Goal: Task Accomplishment & Management: Use online tool/utility

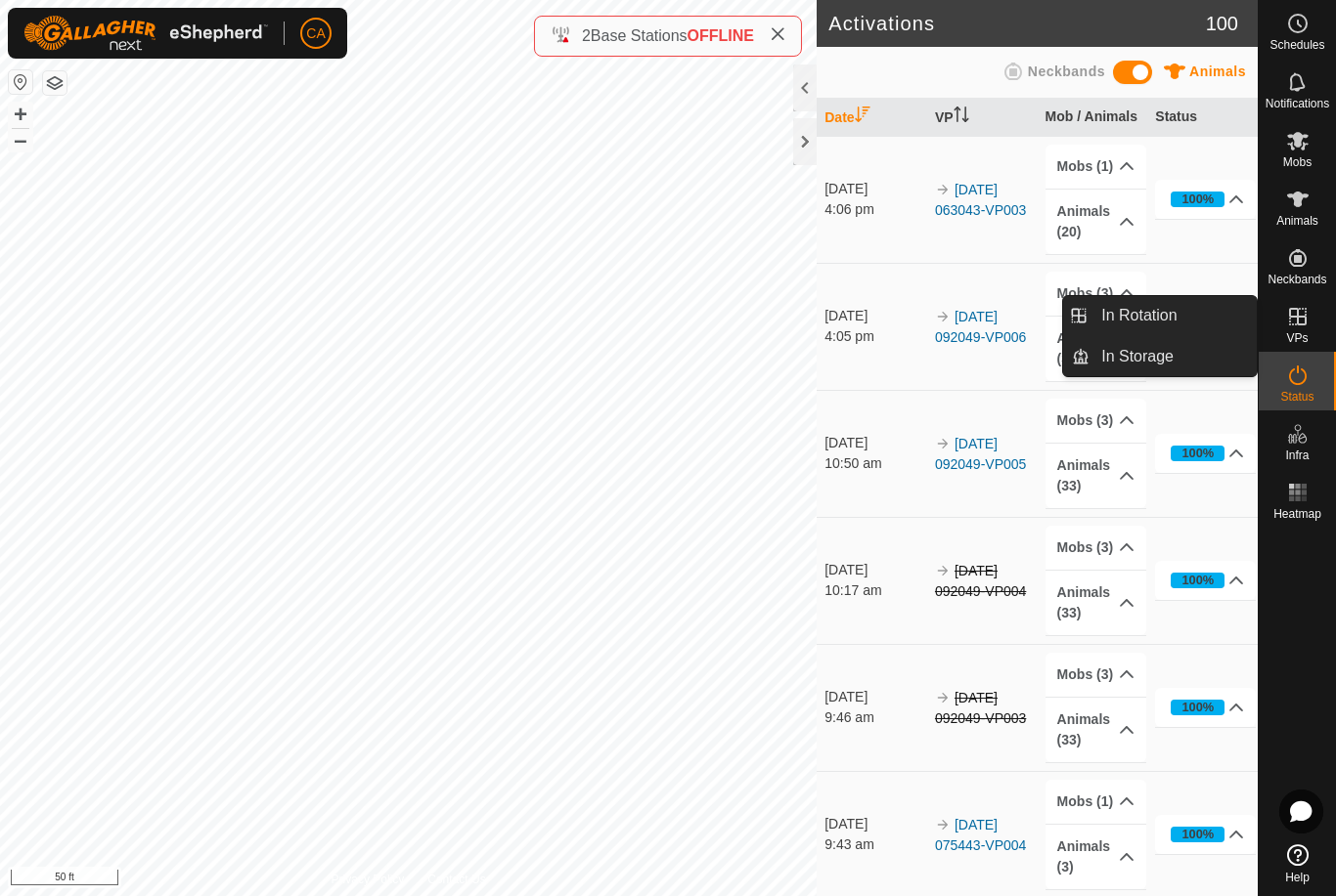
click at [1195, 310] on link "In Rotation" at bounding box center [1173, 315] width 167 height 39
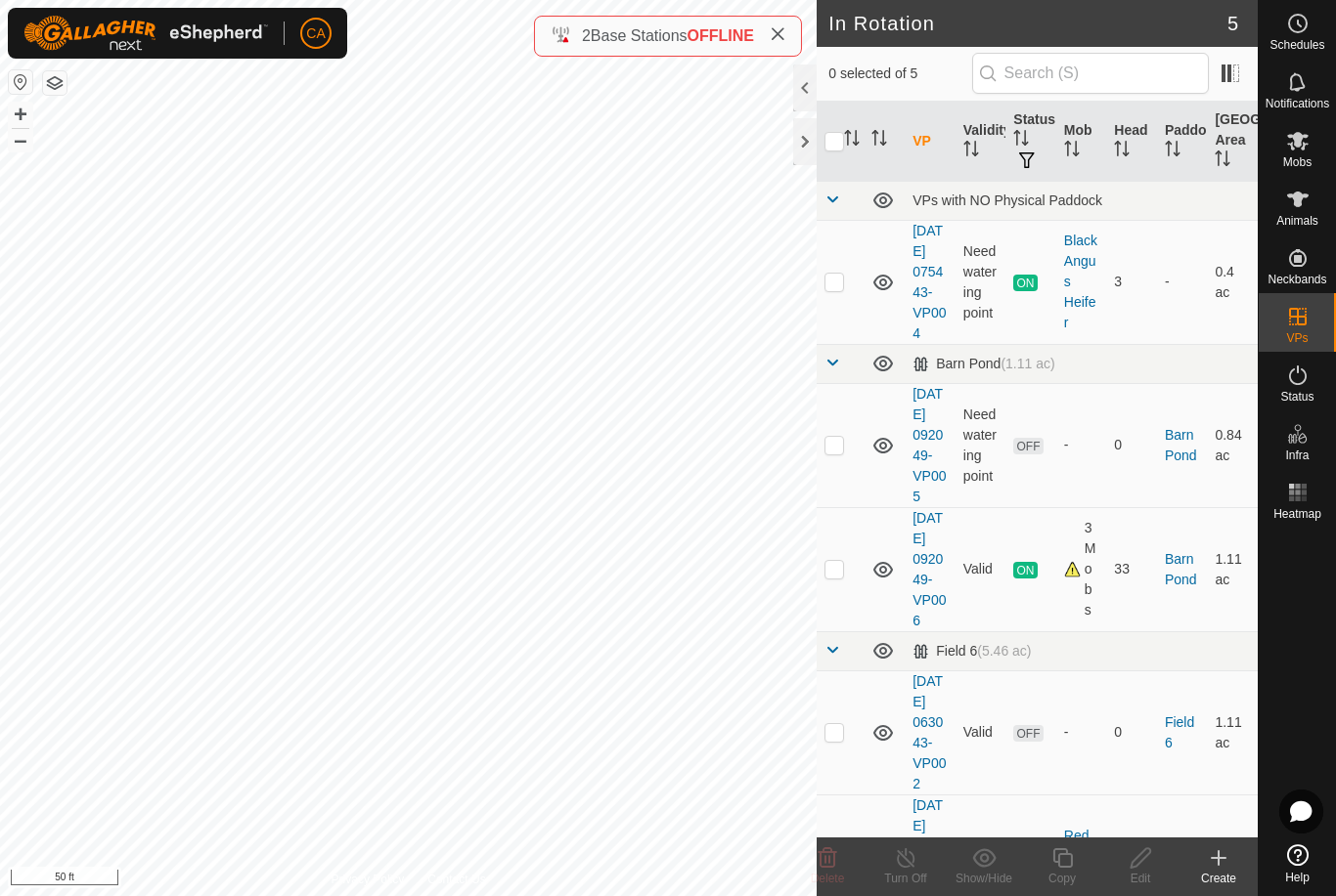
click at [841, 452] on p-checkbox at bounding box center [834, 445] width 20 height 16
click at [842, 484] on td at bounding box center [839, 445] width 47 height 124
checkbox input "false"
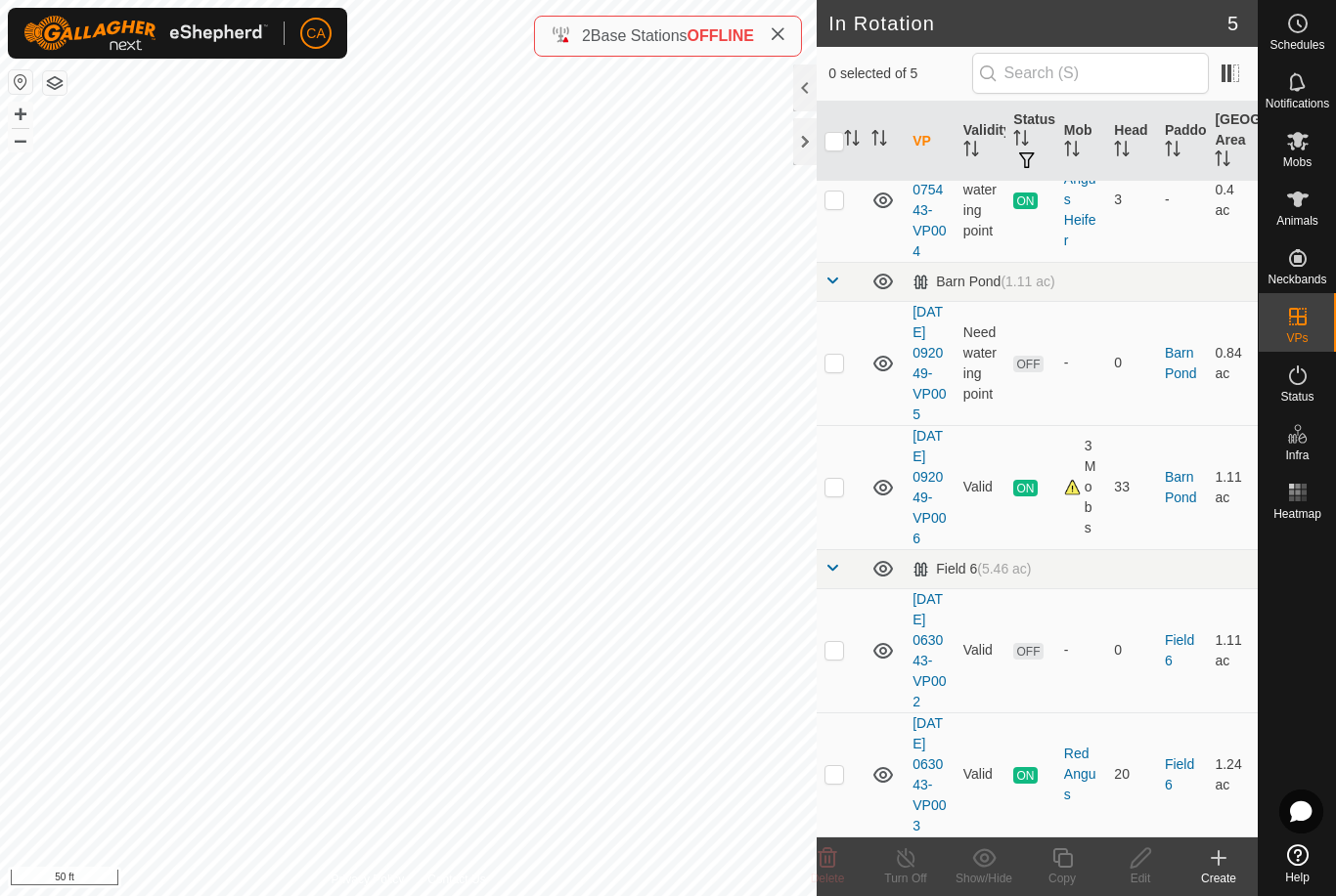
scroll to position [184, 0]
click at [835, 643] on p-checkbox at bounding box center [834, 650] width 20 height 16
click at [831, 866] on icon at bounding box center [827, 858] width 19 height 20
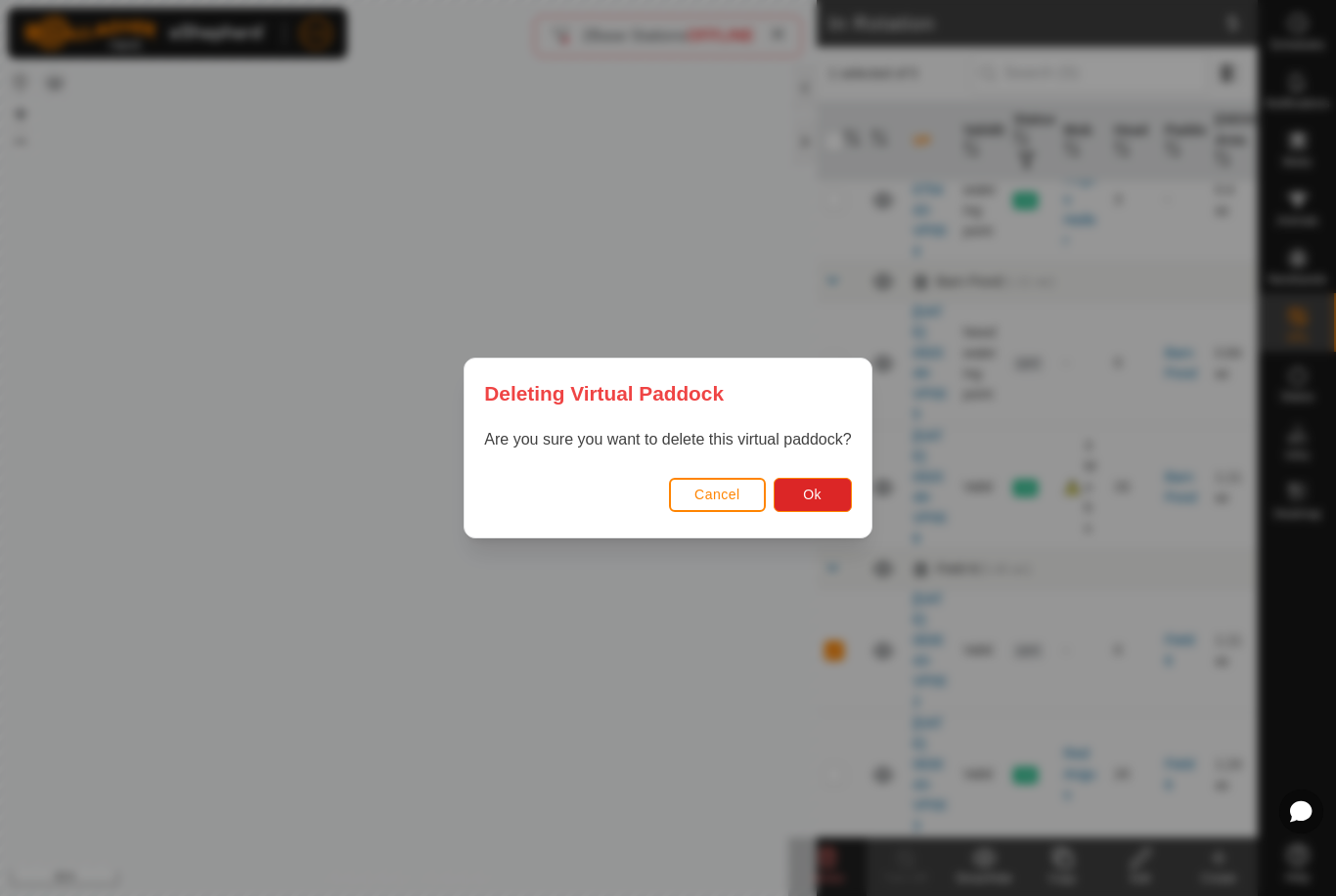
click at [825, 505] on button "Ok" at bounding box center [812, 495] width 78 height 35
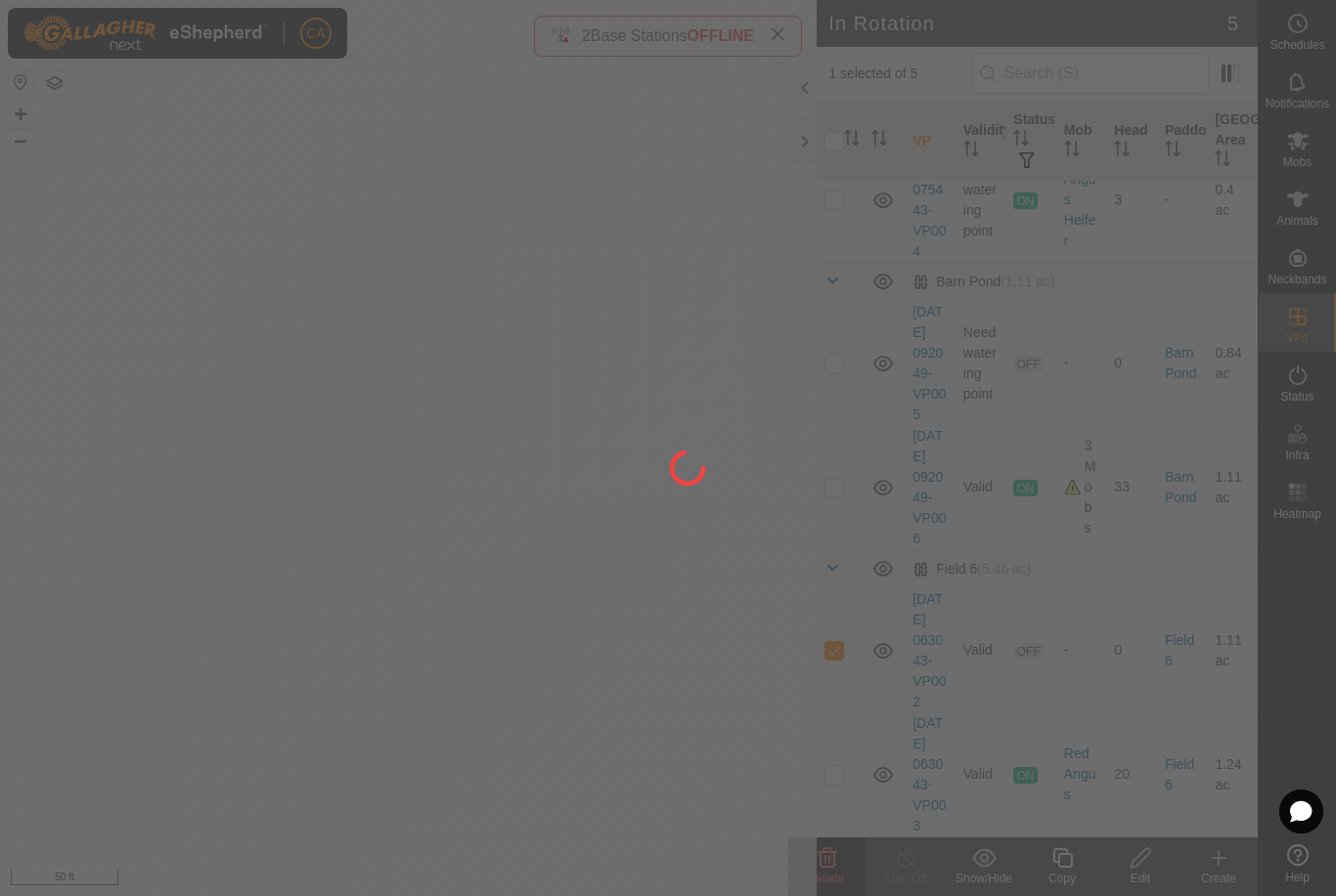
checkbox input "false"
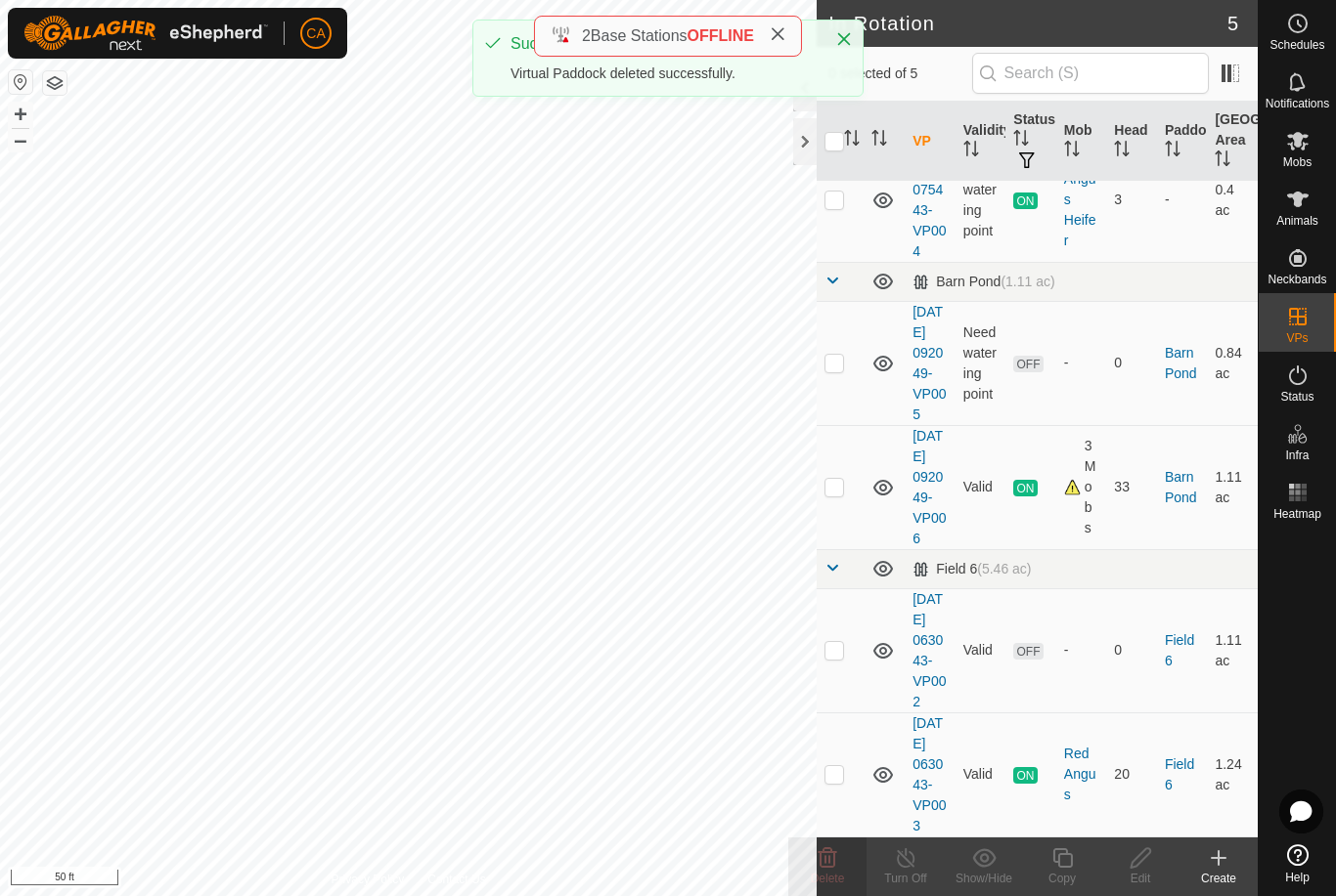
scroll to position [39, 0]
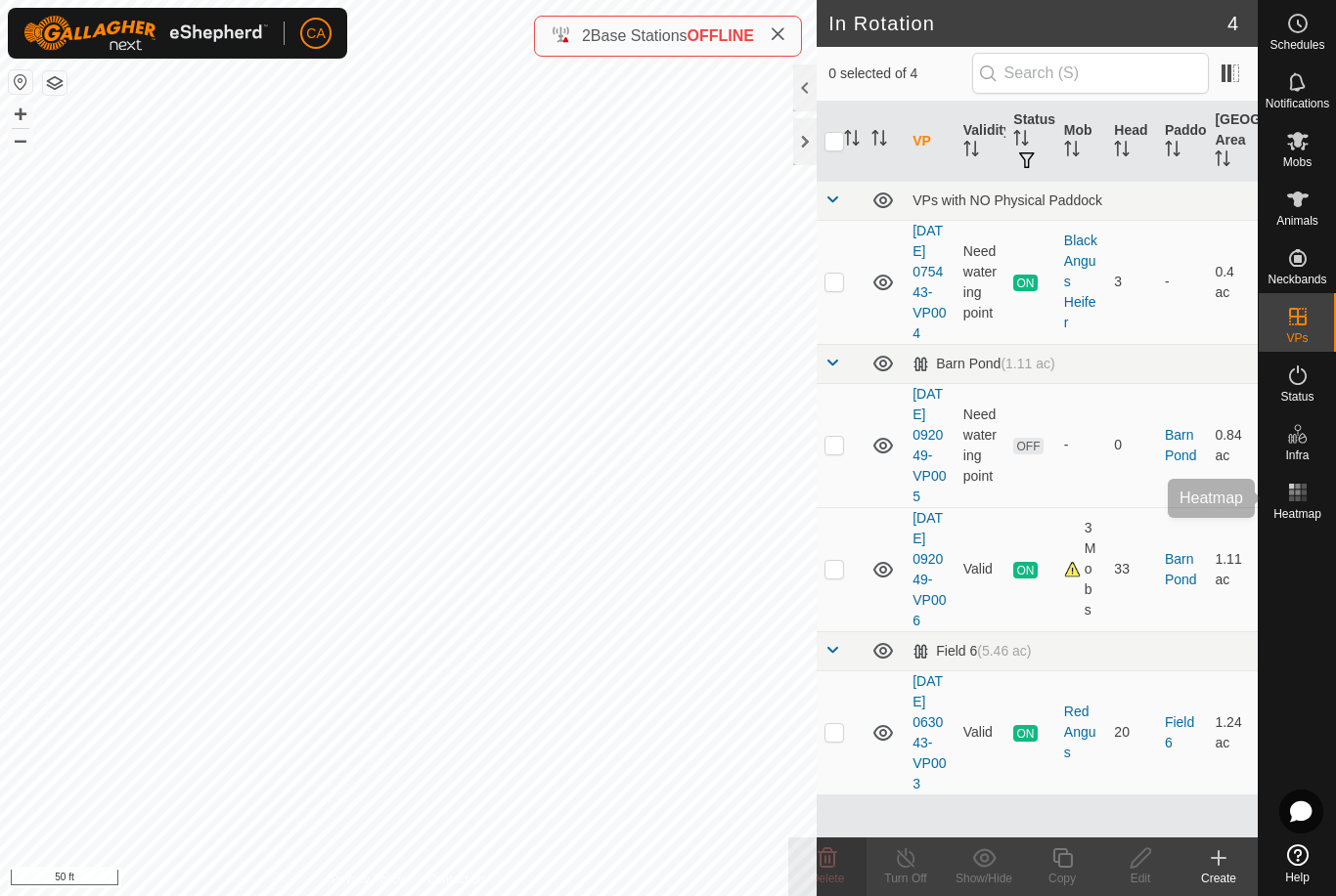
click at [1292, 497] on rect at bounding box center [1290, 499] width 5 height 5
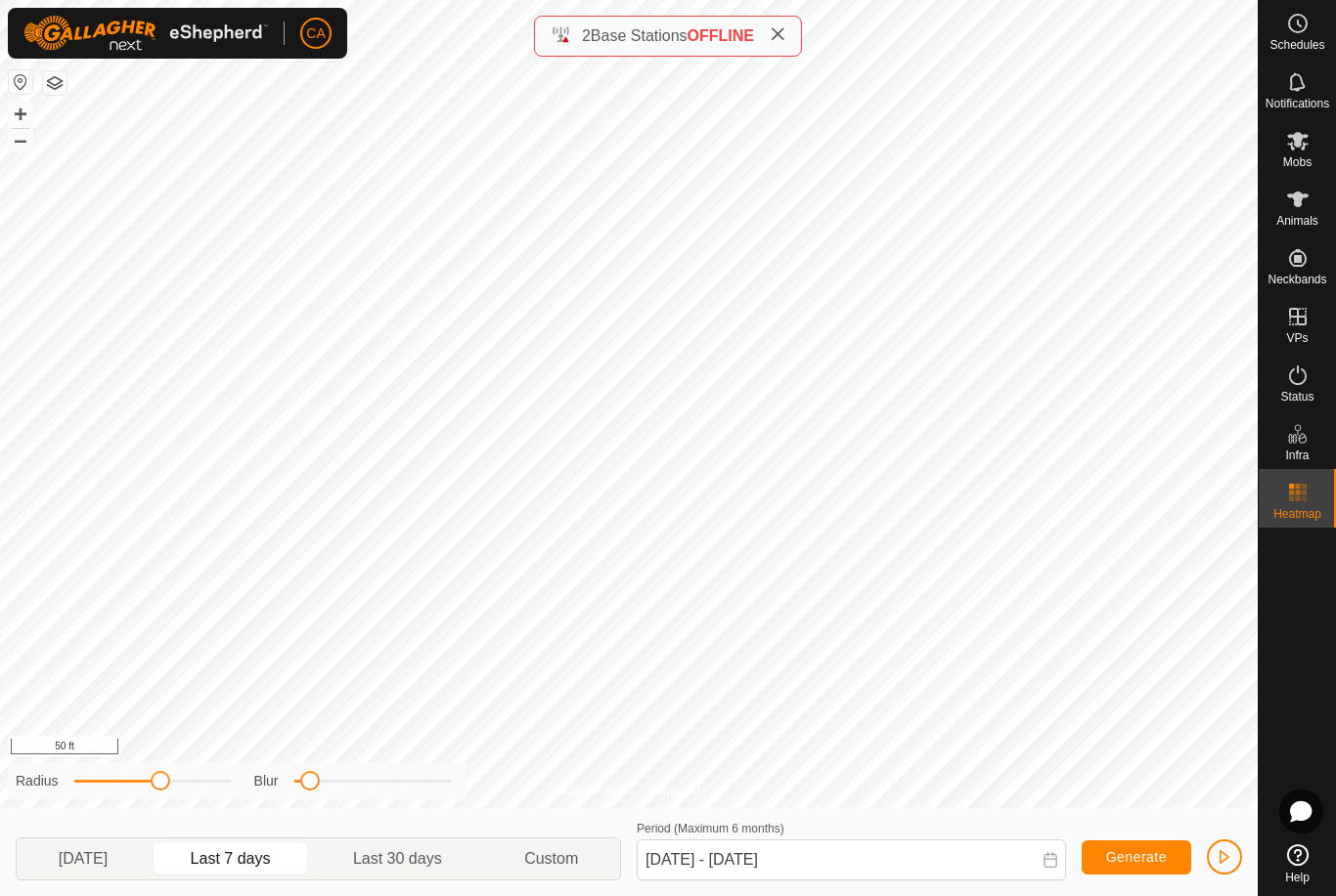
click at [99, 858] on span "[DATE]" at bounding box center [82, 859] width 49 height 24
click at [255, 866] on span "Last 7 days" at bounding box center [231, 859] width 80 height 24
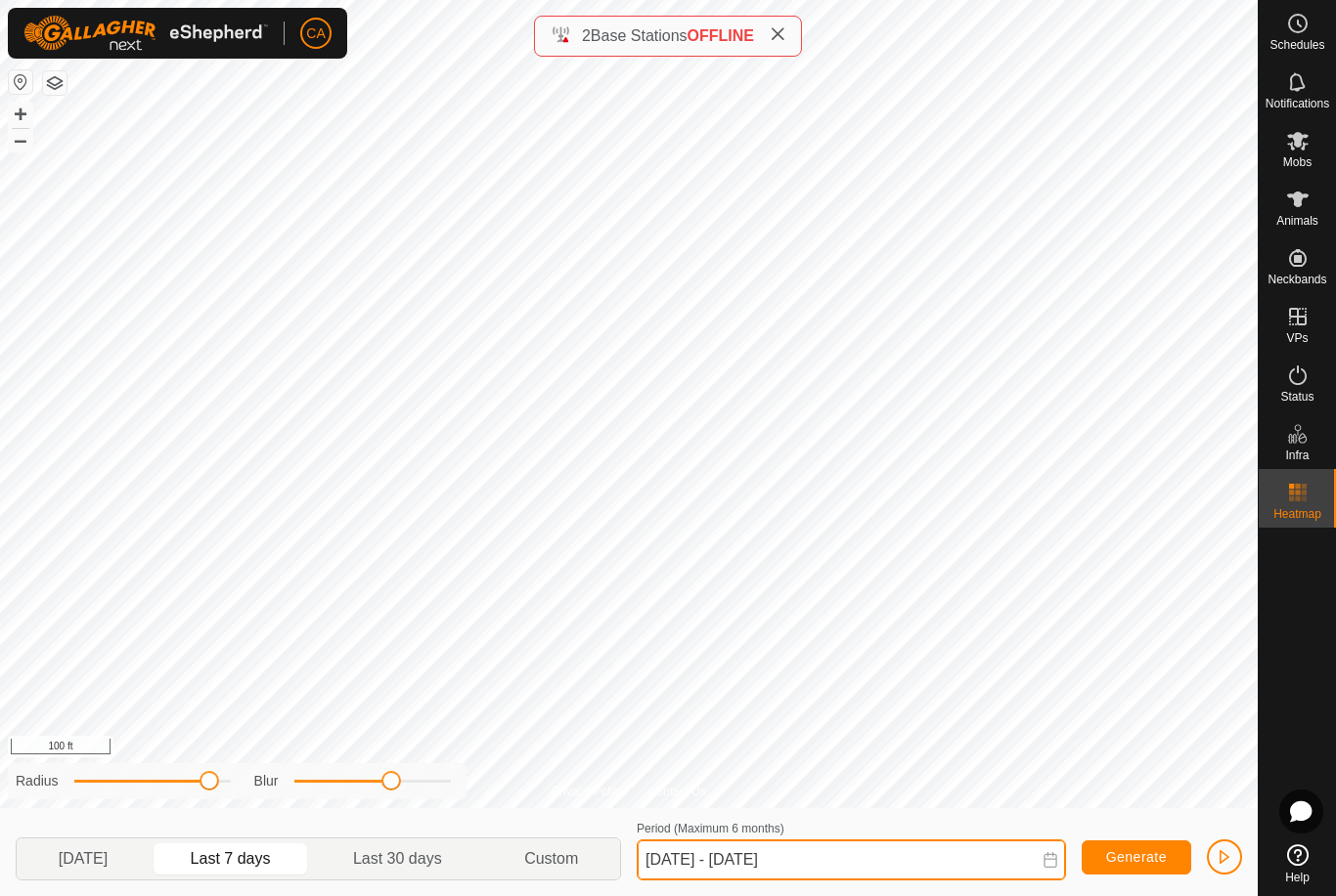
click at [708, 860] on input "[DATE] - [DATE]" at bounding box center [851, 859] width 429 height 41
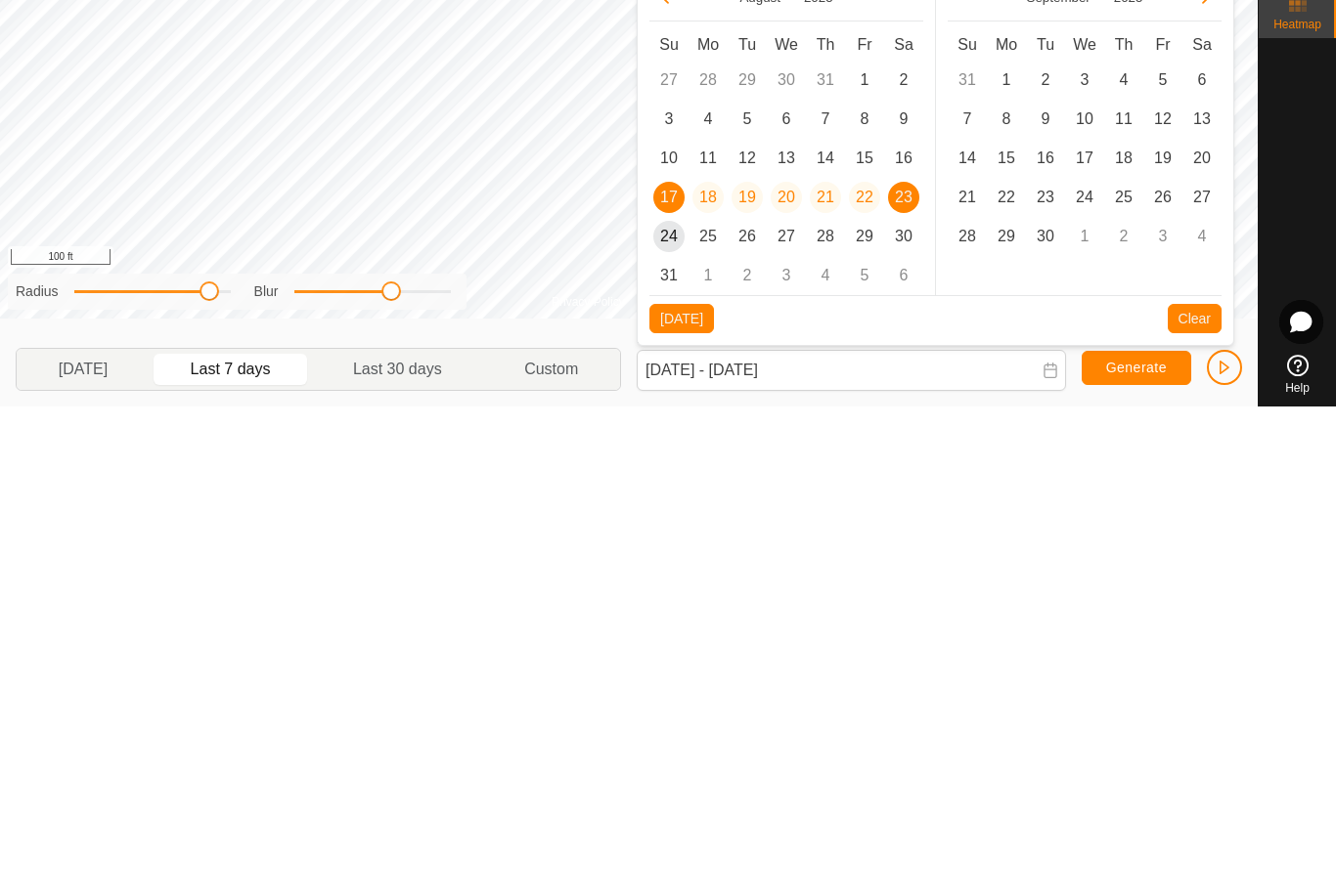
click at [828, 671] on span "21" at bounding box center [826, 687] width 32 height 32
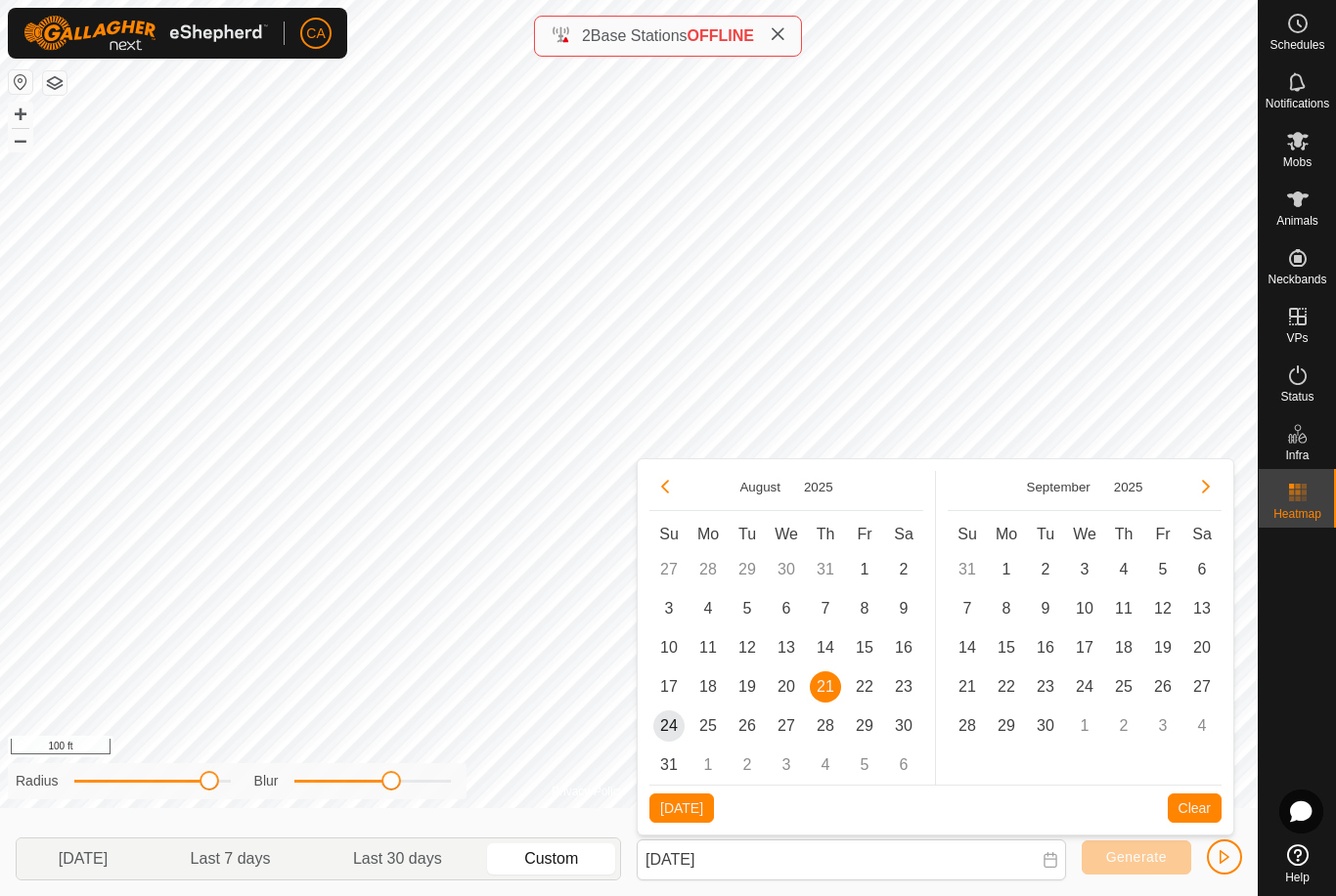
click at [670, 726] on span "24" at bounding box center [669, 727] width 32 height 32
type input "[DATE] - [DATE]"
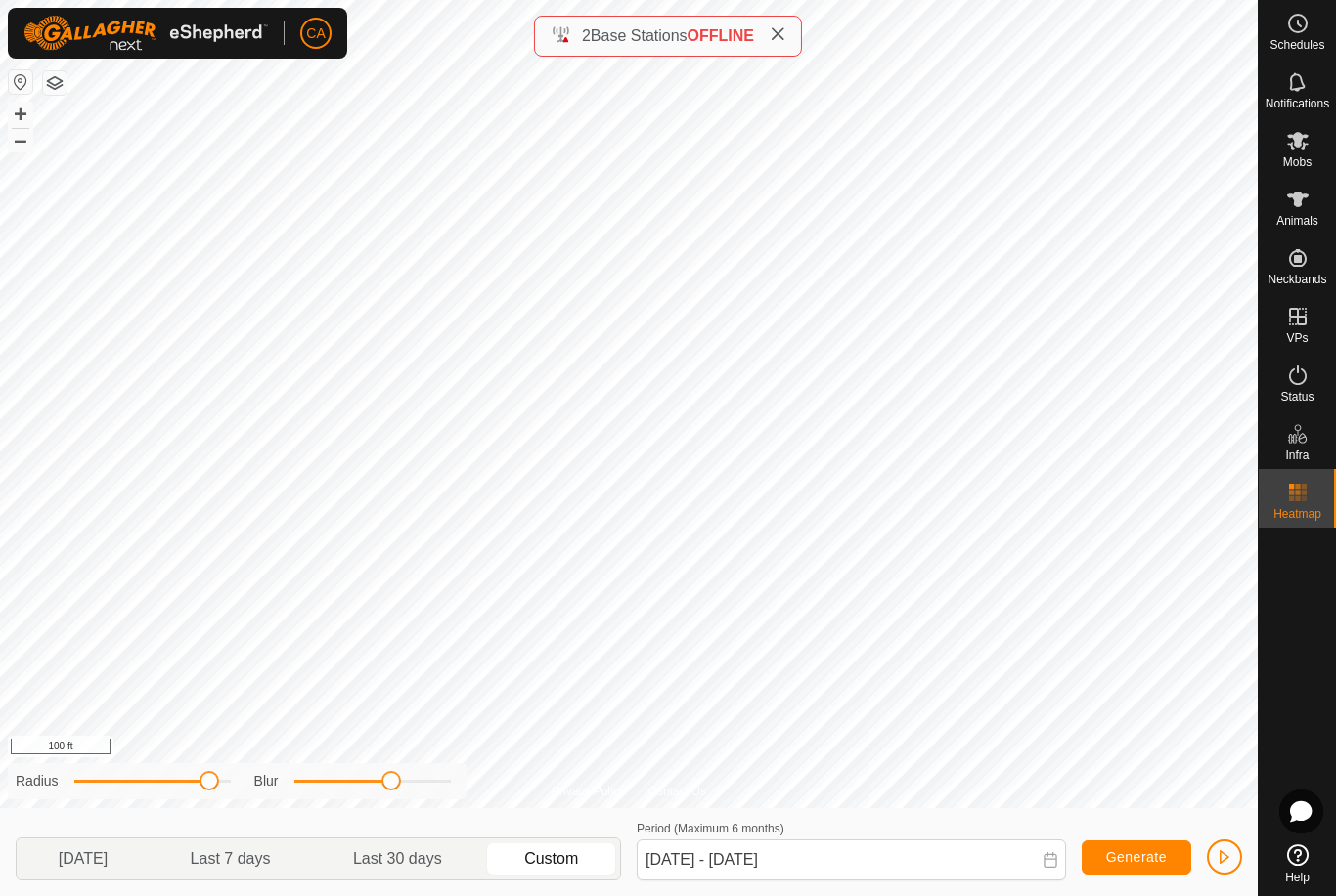
click at [1122, 870] on button "Generate" at bounding box center [1136, 857] width 110 height 35
click at [1335, 272] on html "CA Schedules Notifications Mobs Animals Neckbands VPs Status Infra Heatmap Help…" at bounding box center [668, 448] width 1336 height 896
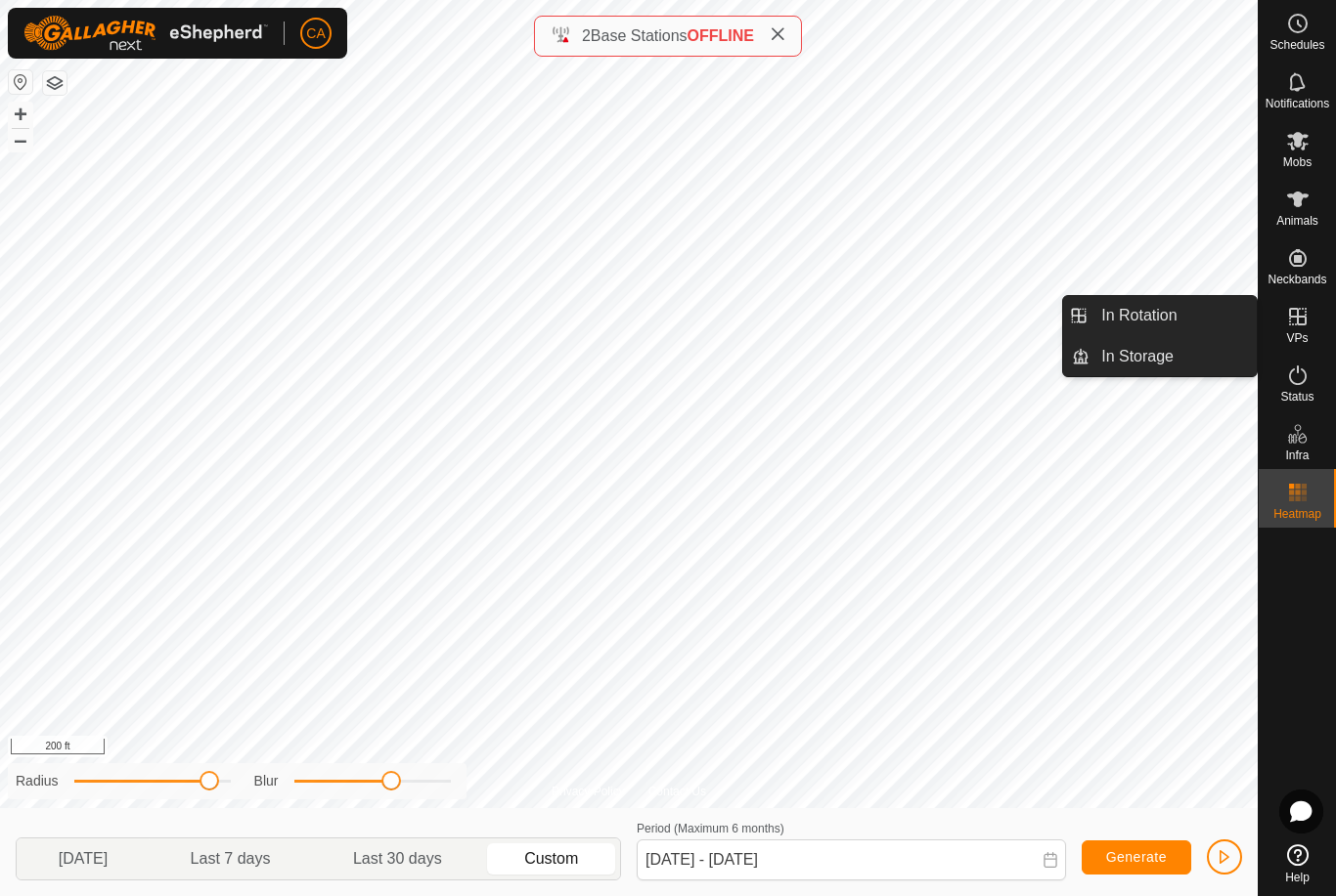
click at [1182, 321] on link "In Rotation" at bounding box center [1173, 315] width 167 height 39
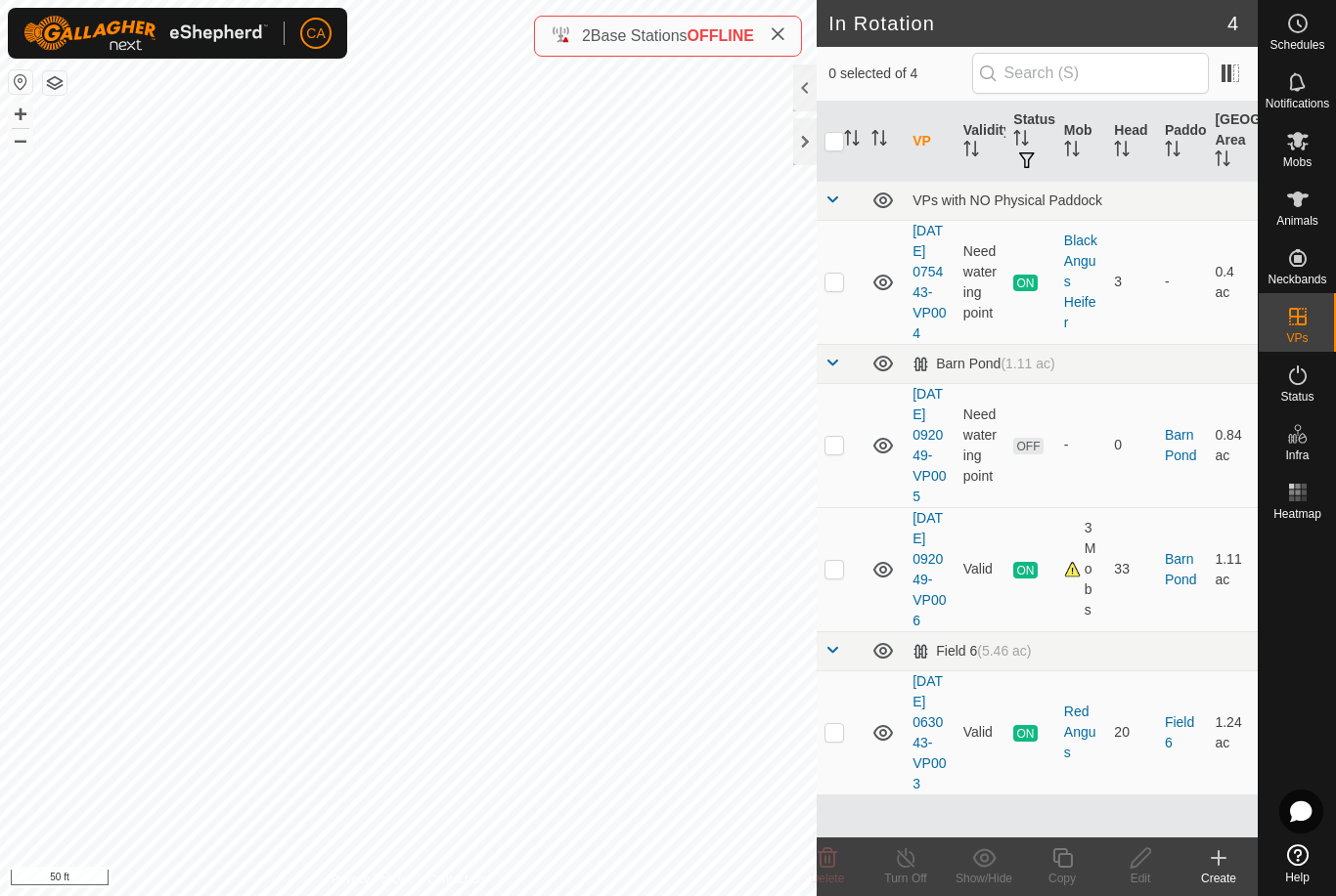
click at [842, 452] on p-checkbox at bounding box center [834, 445] width 20 height 16
click at [823, 868] on icon at bounding box center [827, 858] width 19 height 20
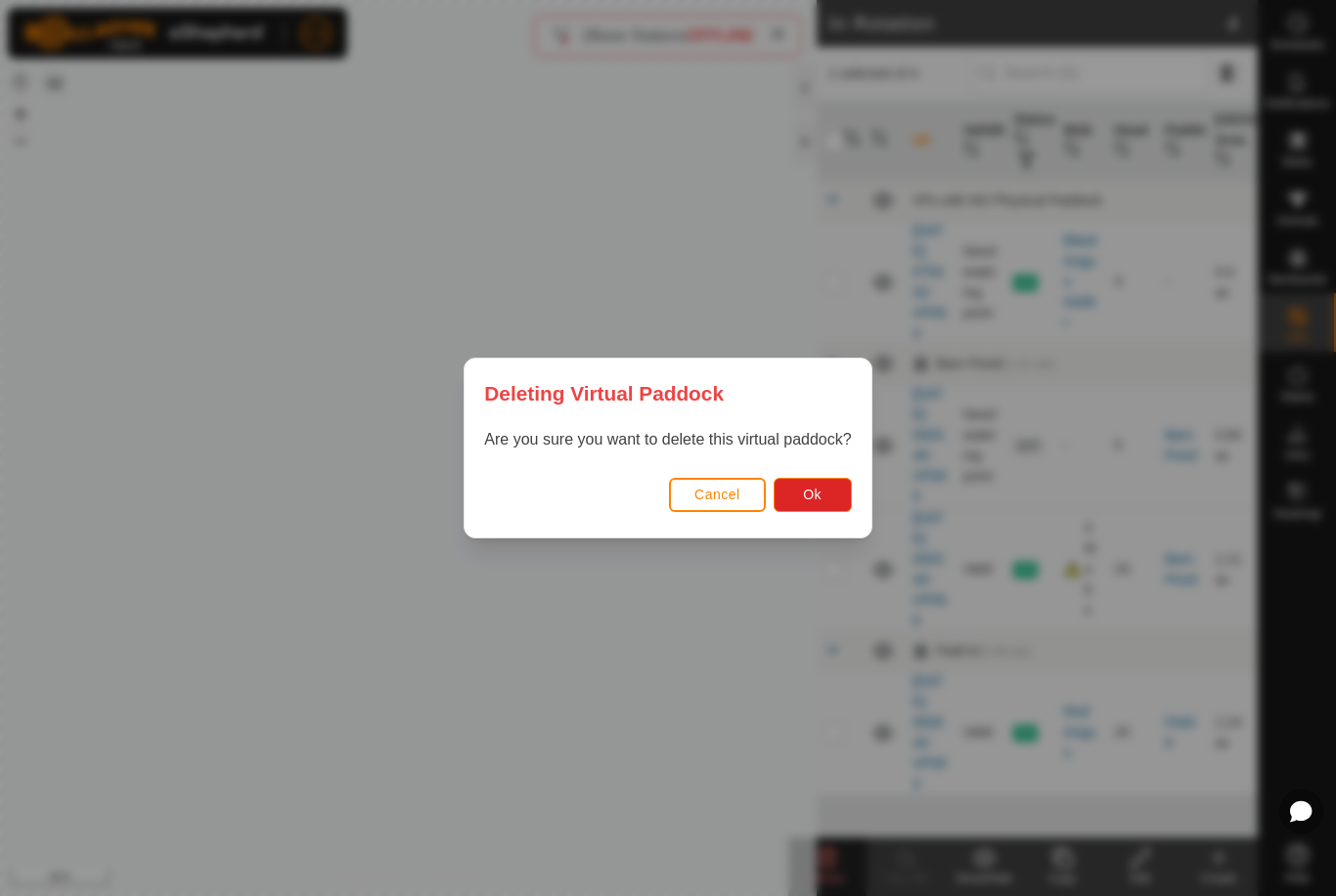
click at [814, 500] on span "Ok" at bounding box center [812, 495] width 19 height 16
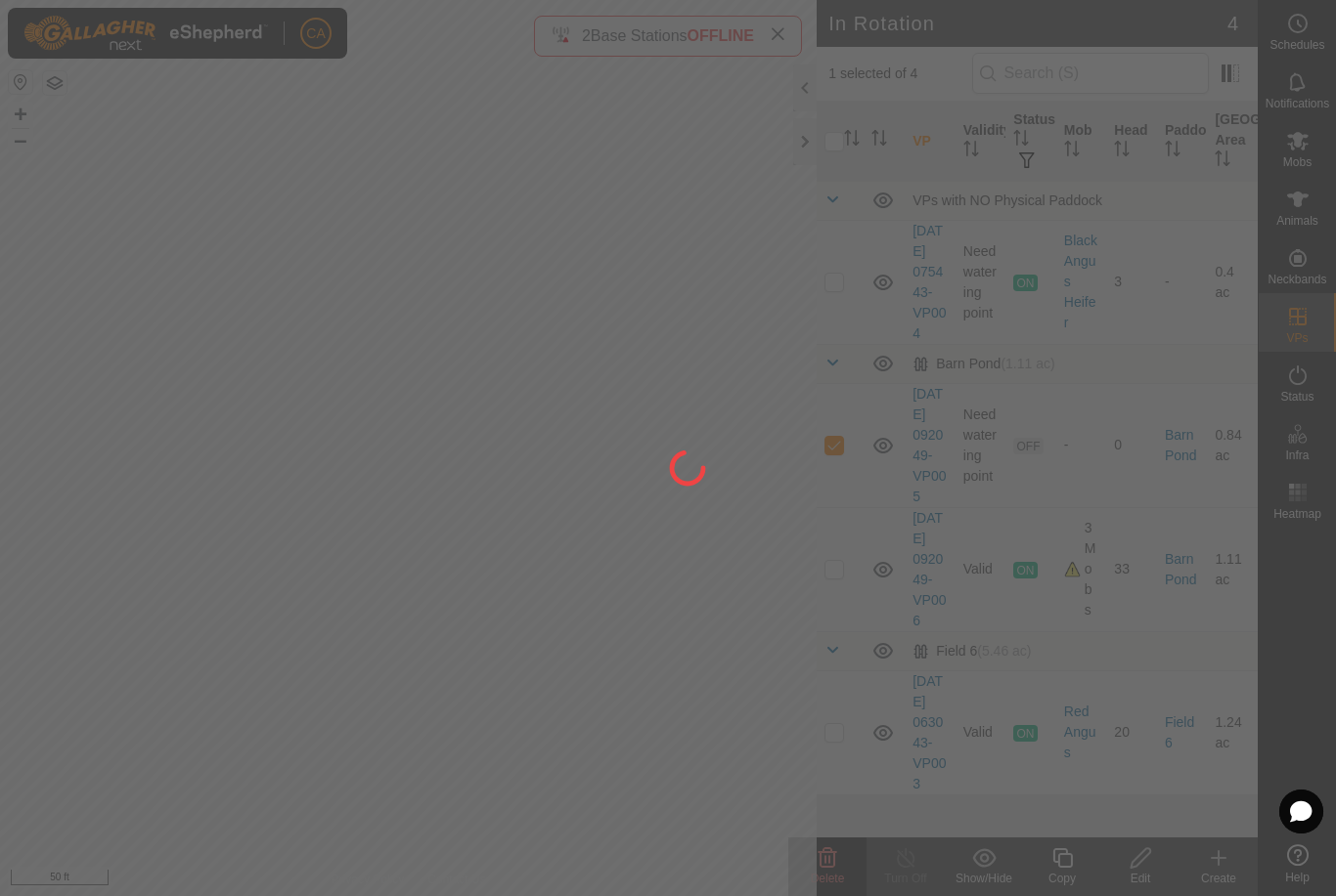
checkbox input "false"
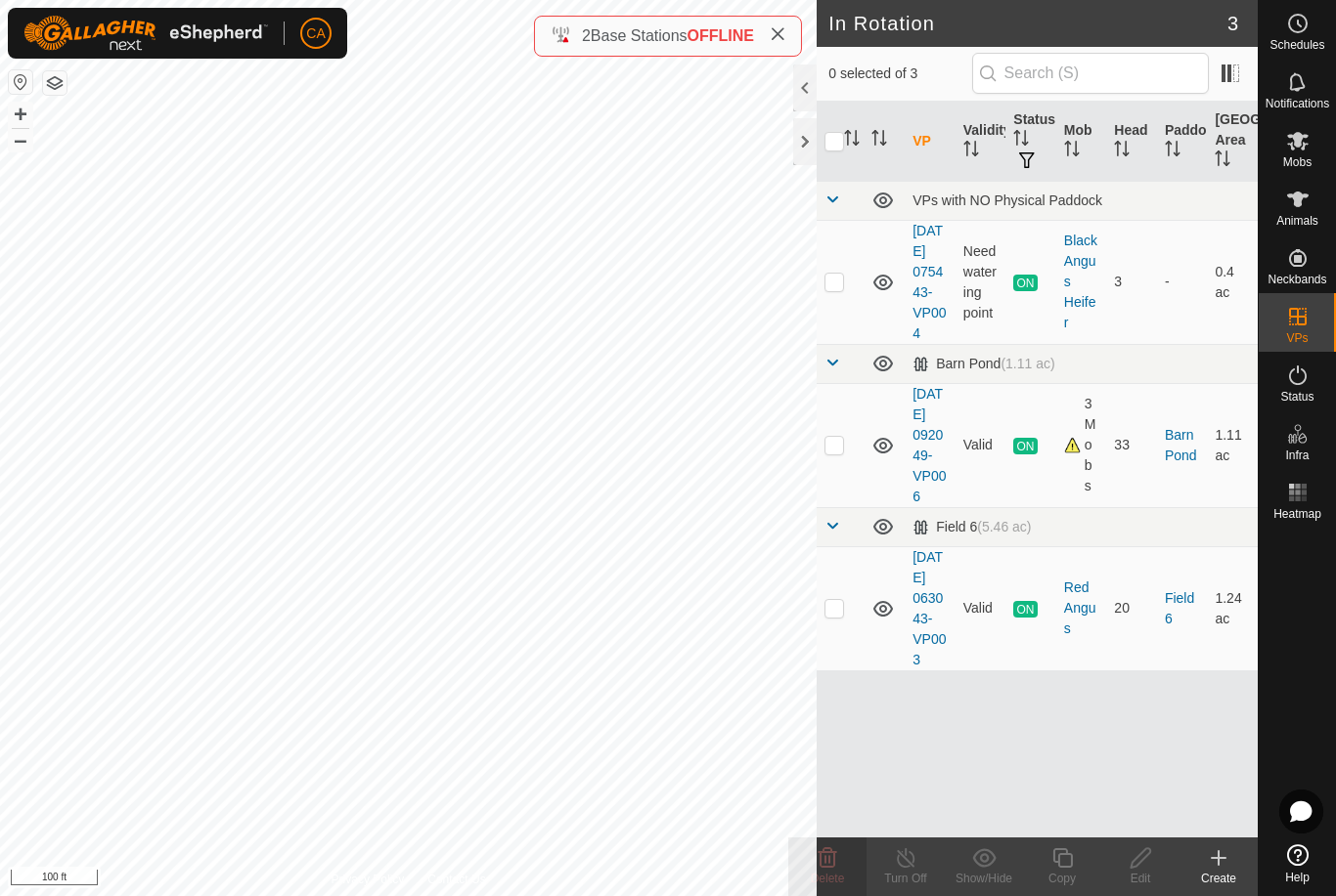
click at [840, 283] on p-checkbox at bounding box center [834, 281] width 20 height 16
checkbox input "true"
click at [1069, 854] on icon at bounding box center [1062, 858] width 20 height 20
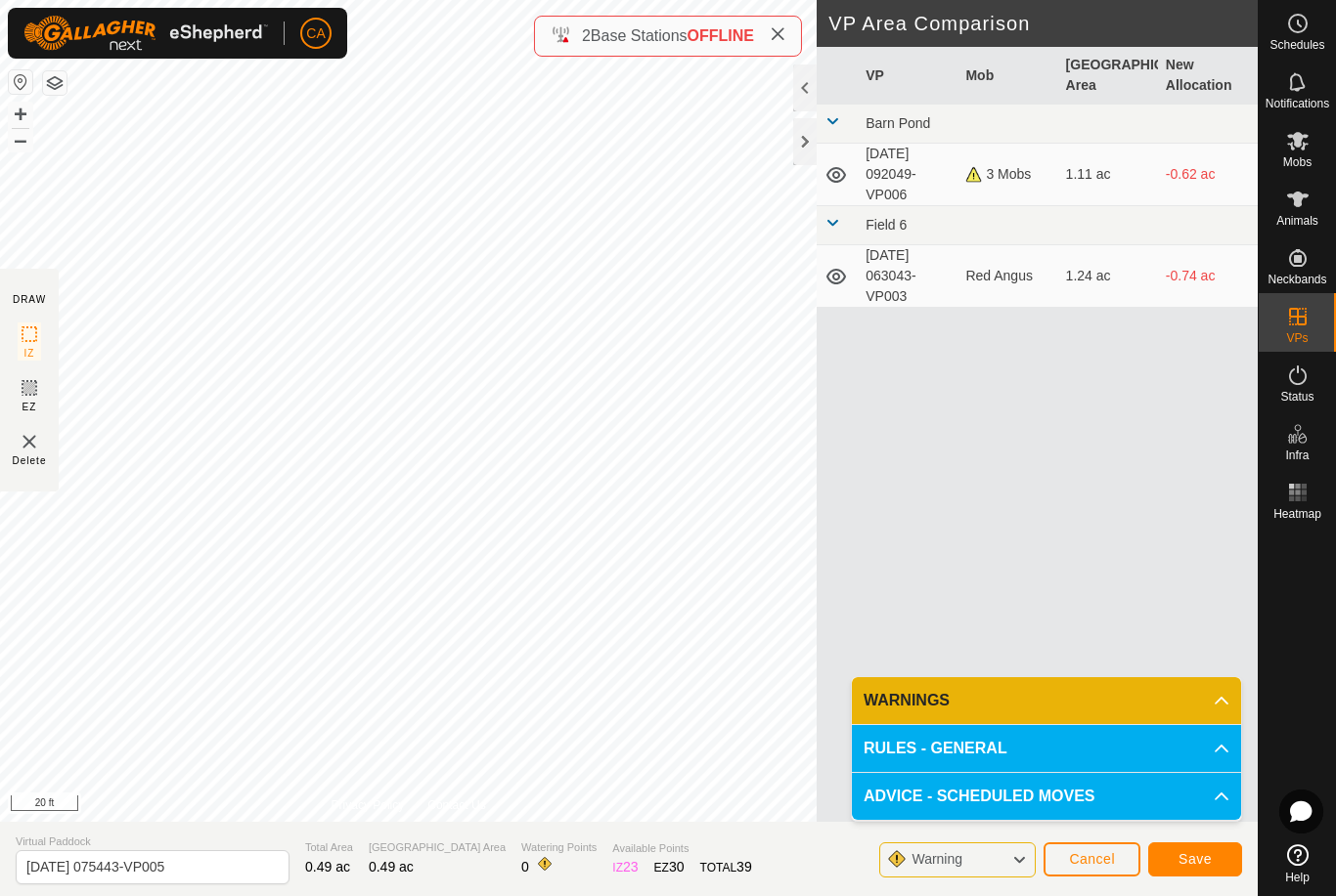
click at [1103, 863] on span "Cancel" at bounding box center [1091, 859] width 46 height 16
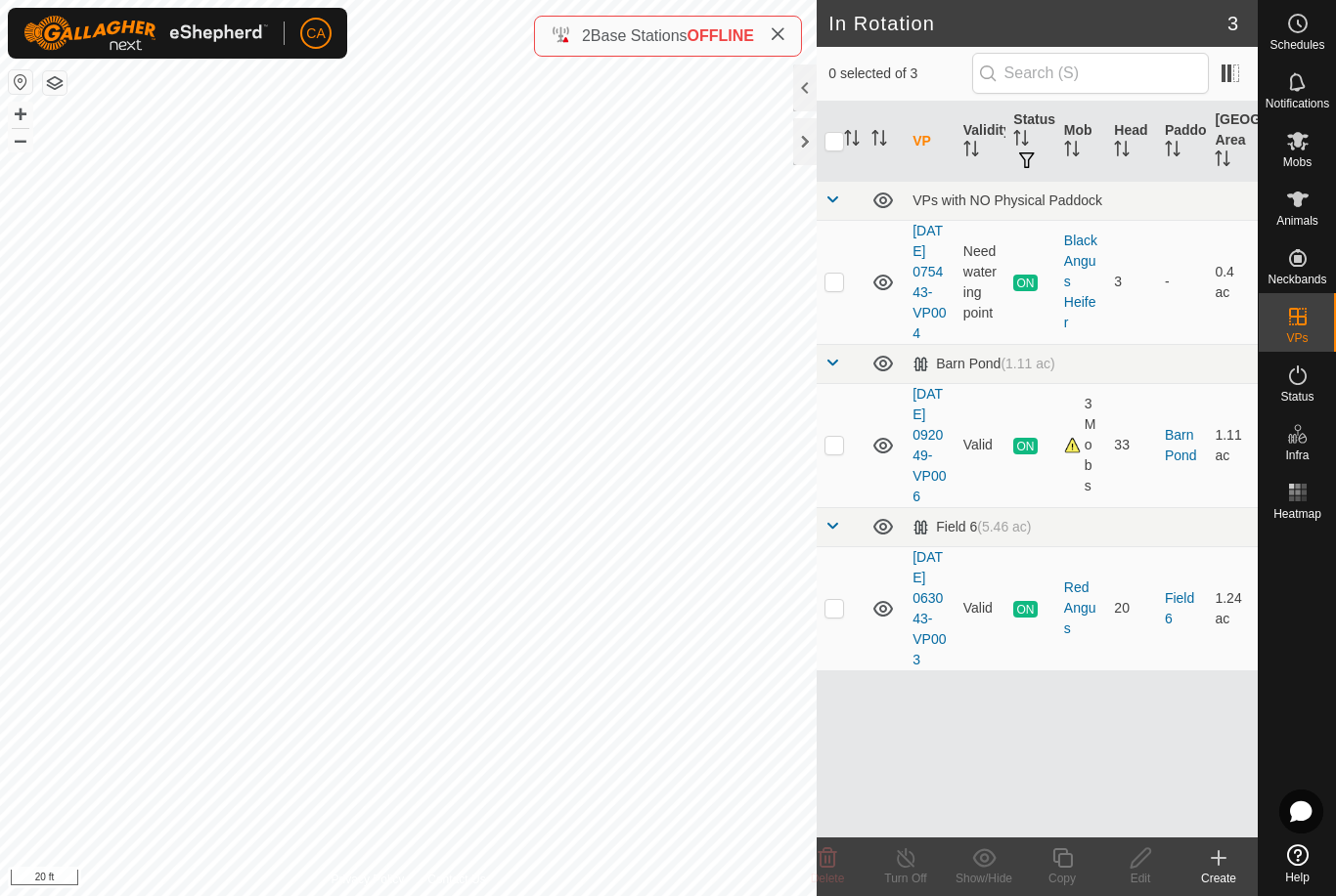
click at [828, 289] on p-checkbox at bounding box center [834, 281] width 20 height 16
checkbox input "true"
click at [1067, 876] on div "Copy" at bounding box center [1062, 879] width 78 height 18
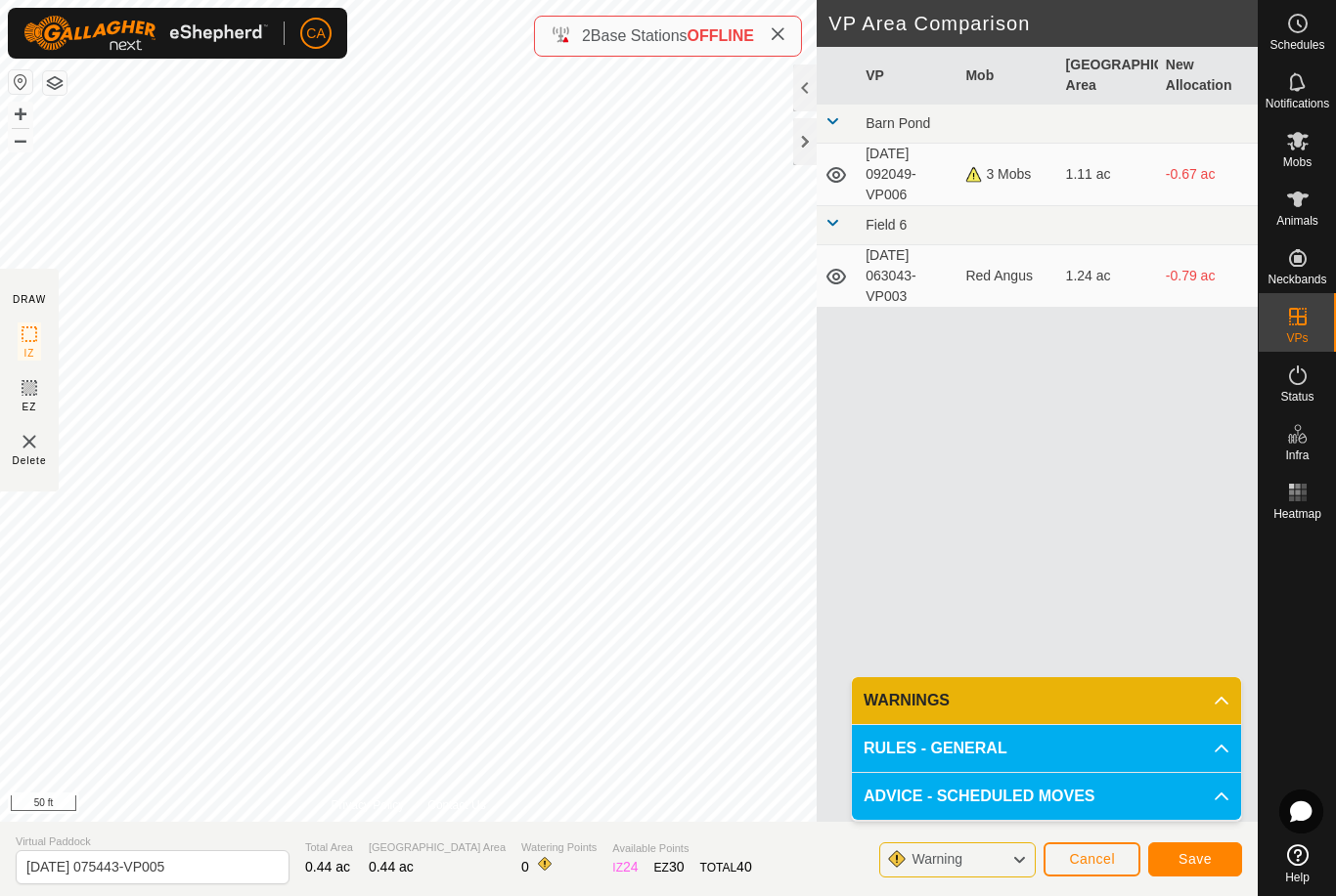
click at [1195, 864] on span "Save" at bounding box center [1195, 859] width 34 height 16
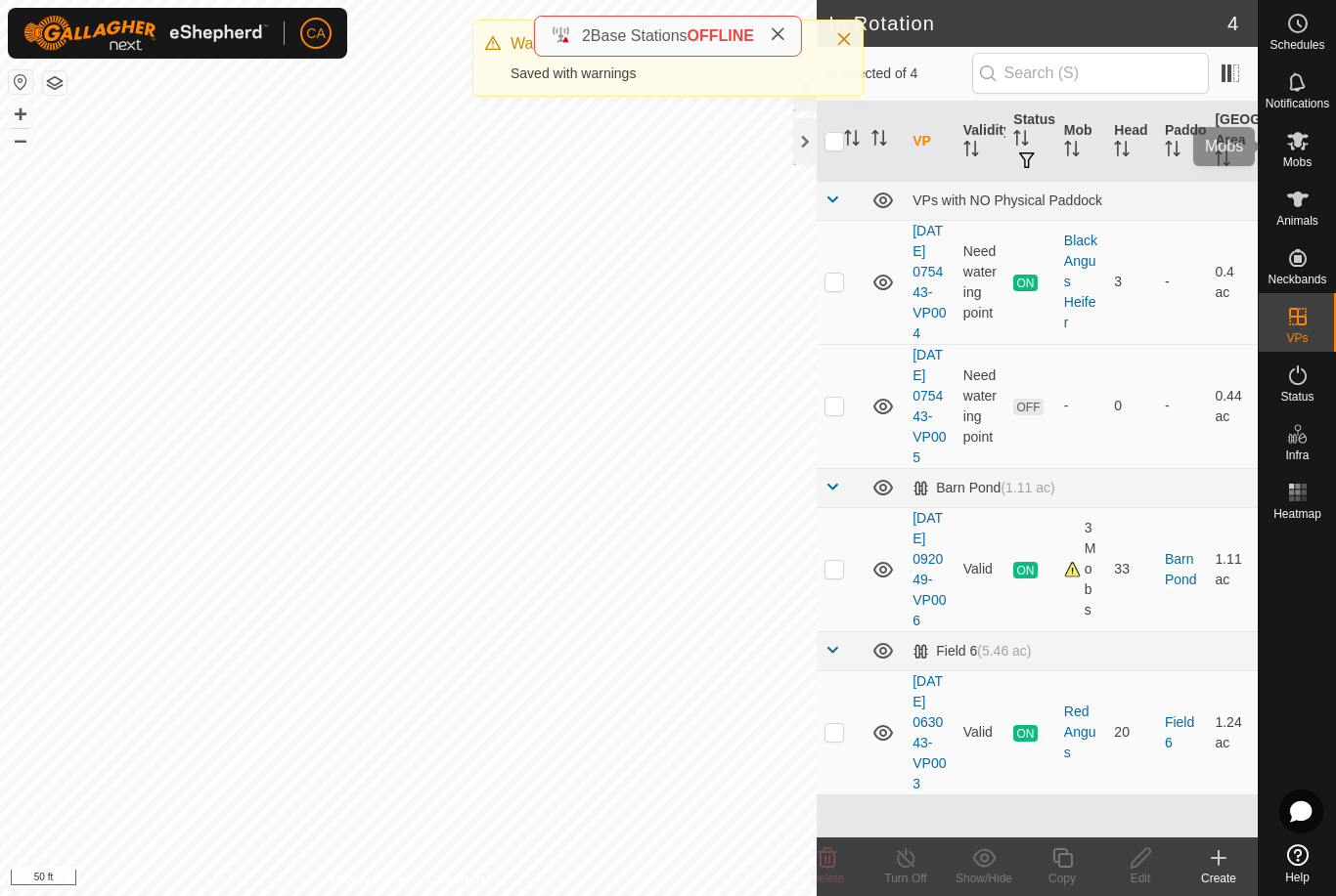
click at [1302, 146] on icon at bounding box center [1297, 141] width 22 height 19
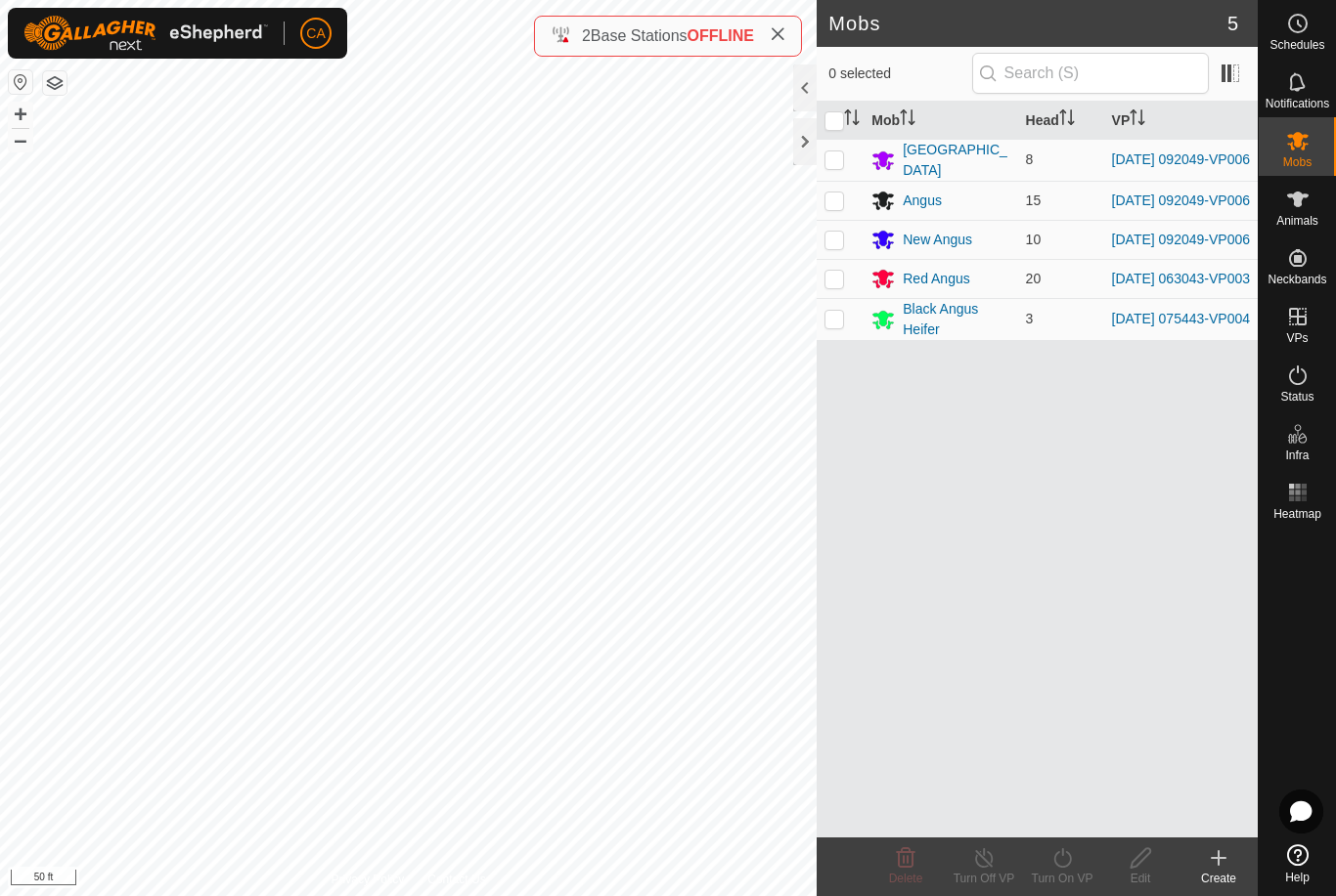
click at [830, 327] on p-checkbox at bounding box center [834, 319] width 20 height 16
checkbox input "true"
click at [1078, 864] on turn-on-svg-icon at bounding box center [1062, 858] width 78 height 24
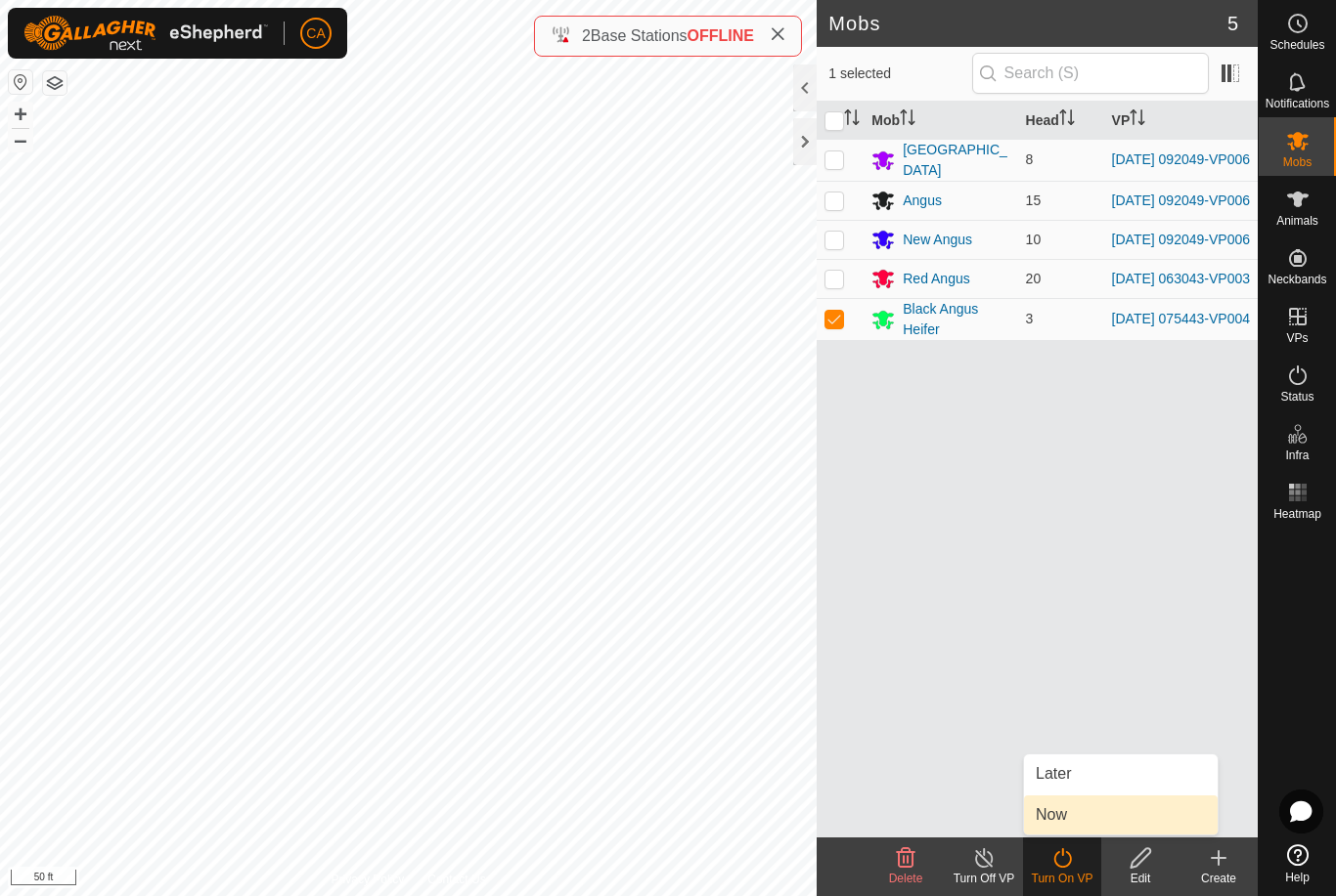
click at [1060, 818] on span "Now" at bounding box center [1052, 816] width 32 height 24
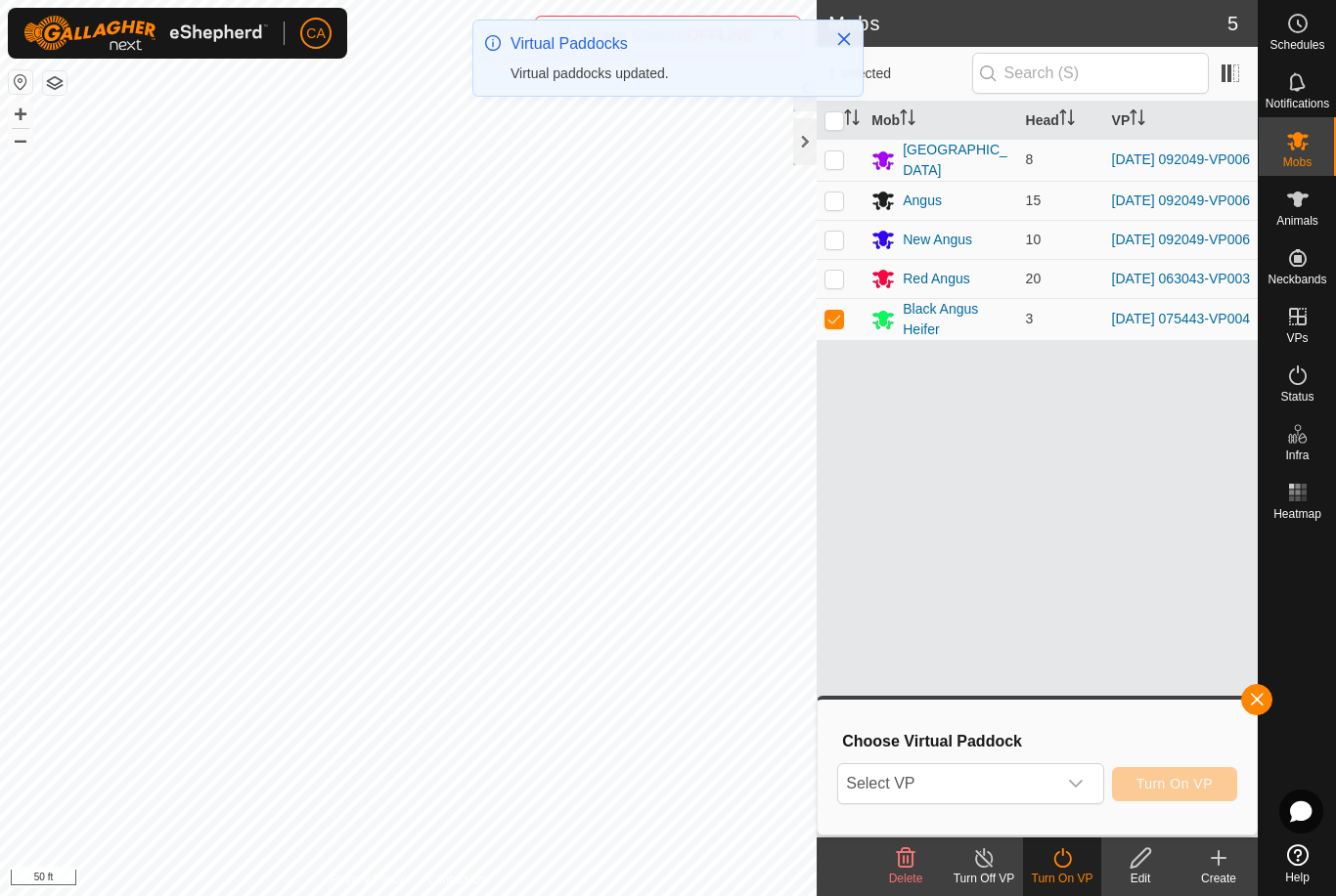
click at [1026, 785] on span "Select VP" at bounding box center [946, 783] width 217 height 39
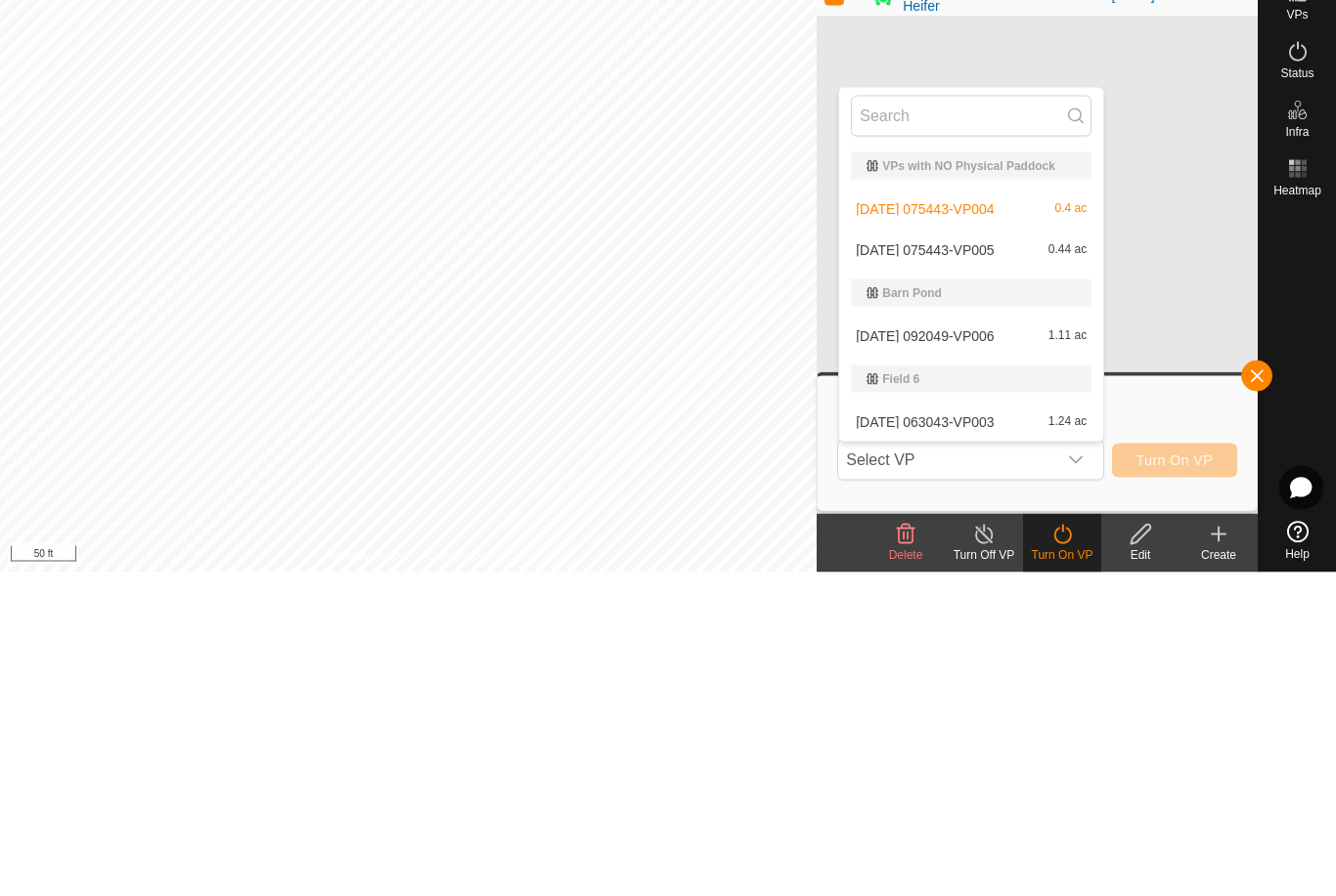
click at [1011, 562] on div "[DATE] 075443-VP005 0.44 ac" at bounding box center [971, 574] width 241 height 24
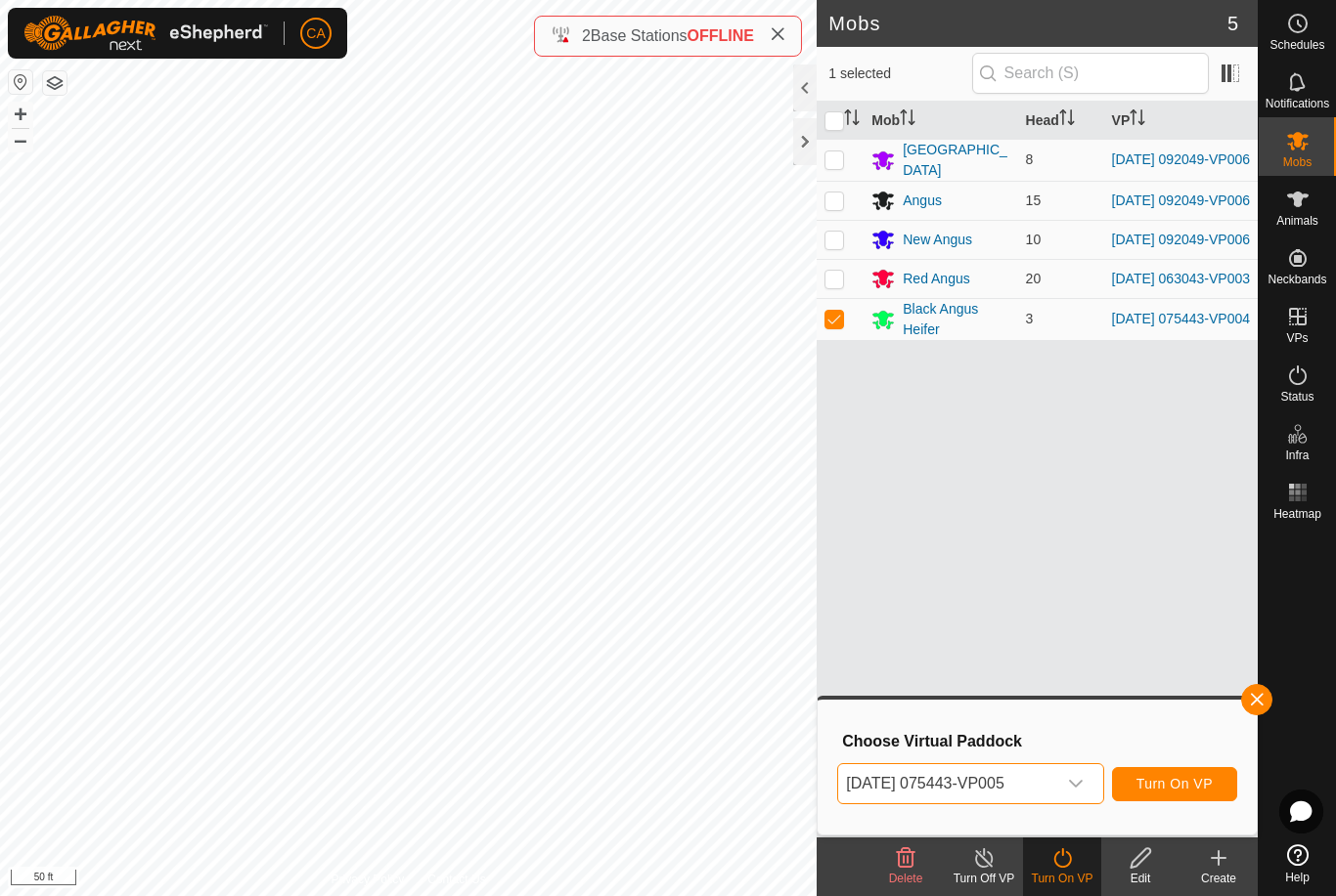
click at [1192, 797] on button "Turn On VP" at bounding box center [1175, 784] width 125 height 35
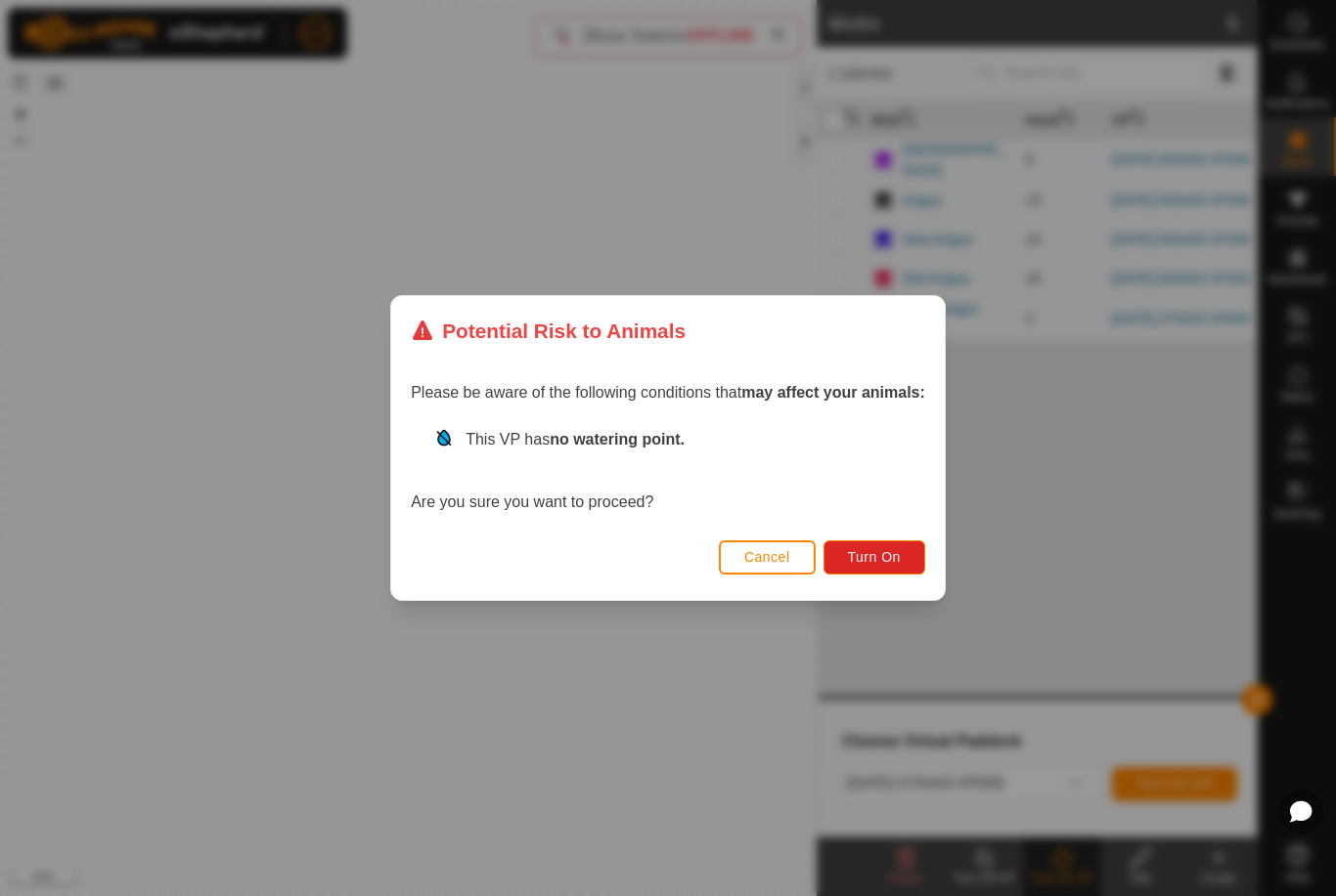
click at [875, 563] on span "Turn On" at bounding box center [874, 557] width 52 height 16
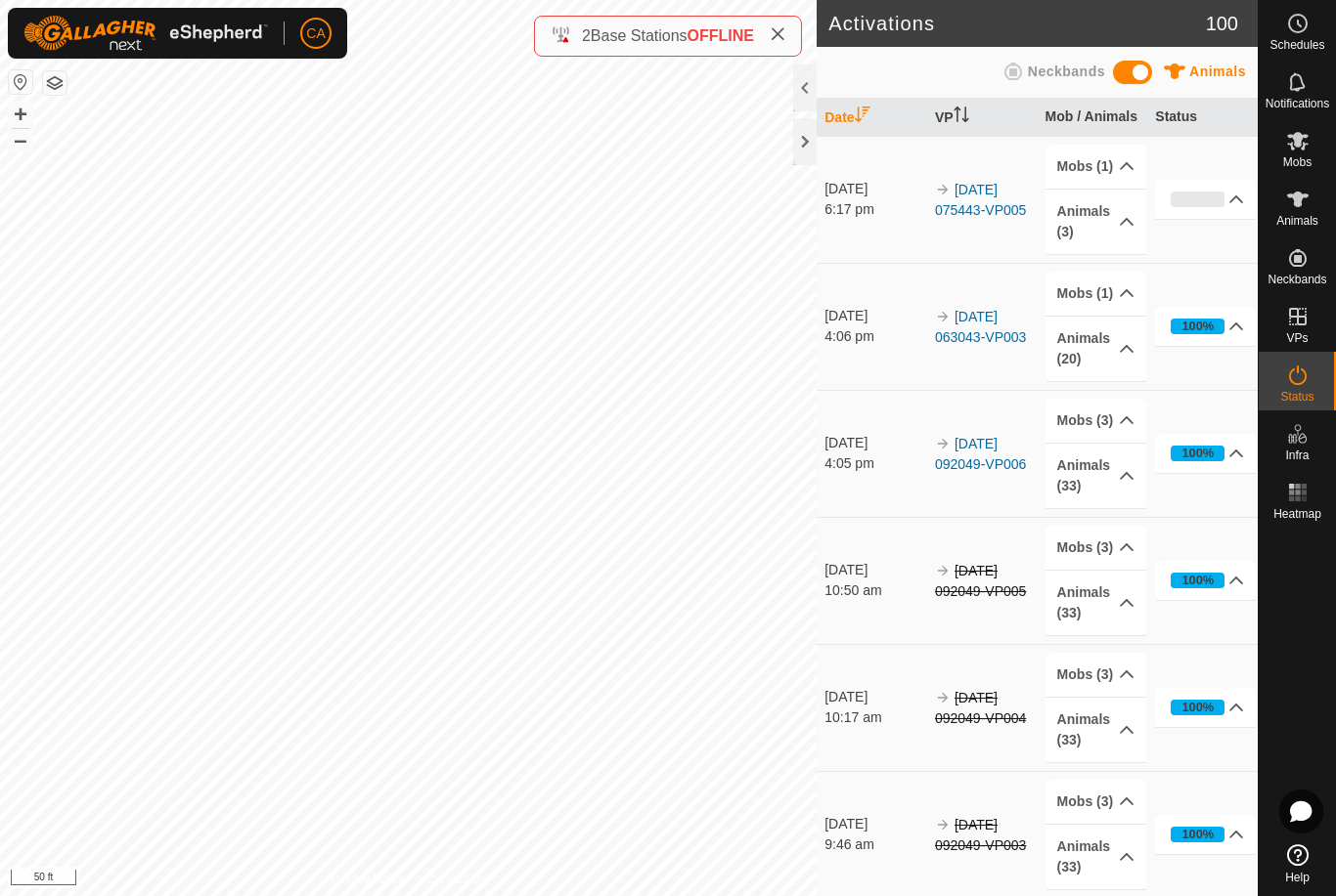
click at [776, 34] on icon at bounding box center [777, 35] width 16 height 16
click at [809, 147] on div at bounding box center [805, 141] width 24 height 47
